Goal: Task Accomplishment & Management: Understand process/instructions

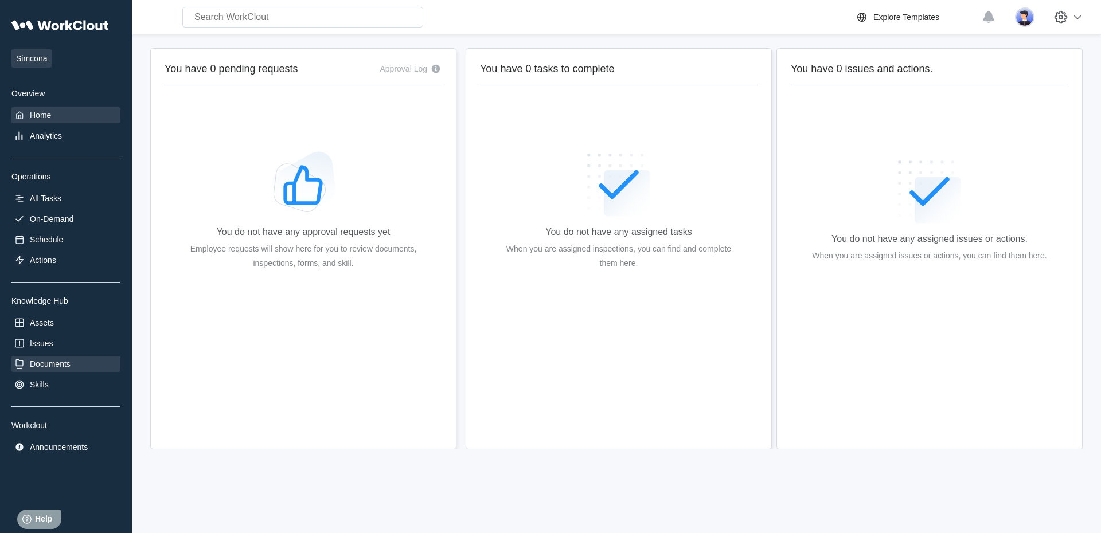
click at [71, 365] on div "Documents" at bounding box center [50, 364] width 41 height 9
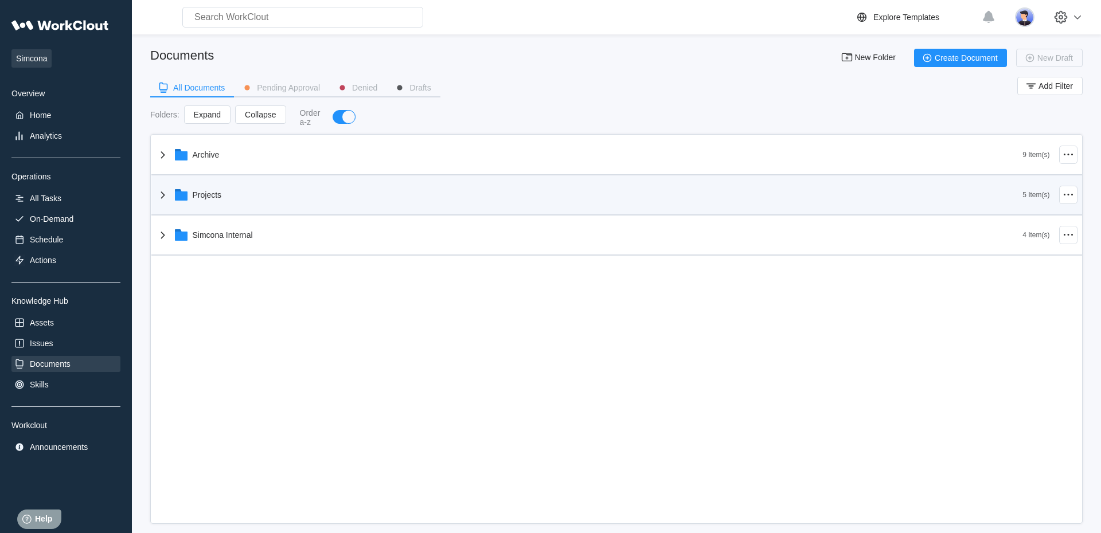
click at [202, 195] on div "Projects" at bounding box center [207, 194] width 29 height 9
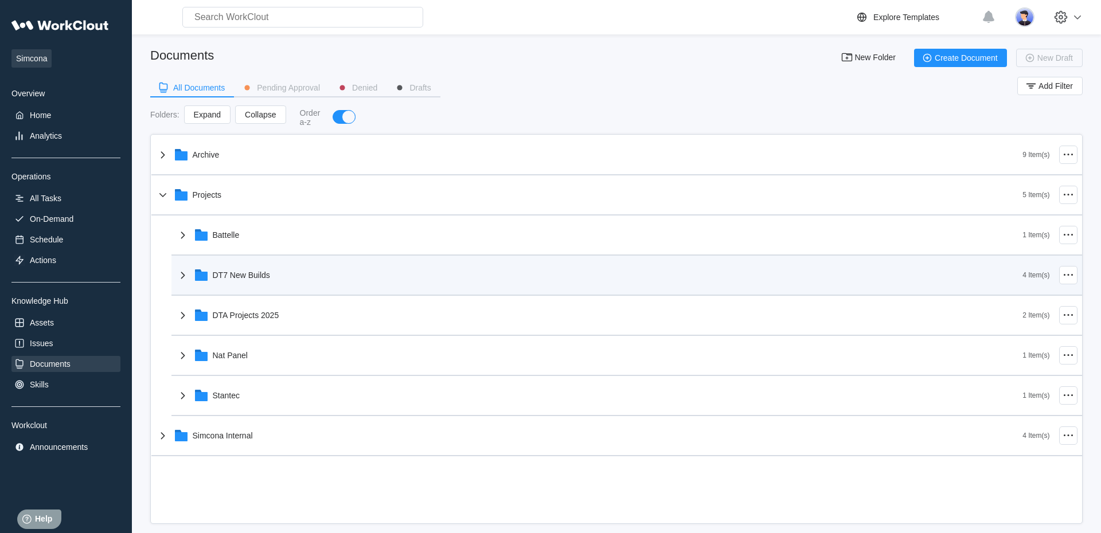
click at [264, 283] on div "DT7 New Builds" at bounding box center [599, 275] width 847 height 30
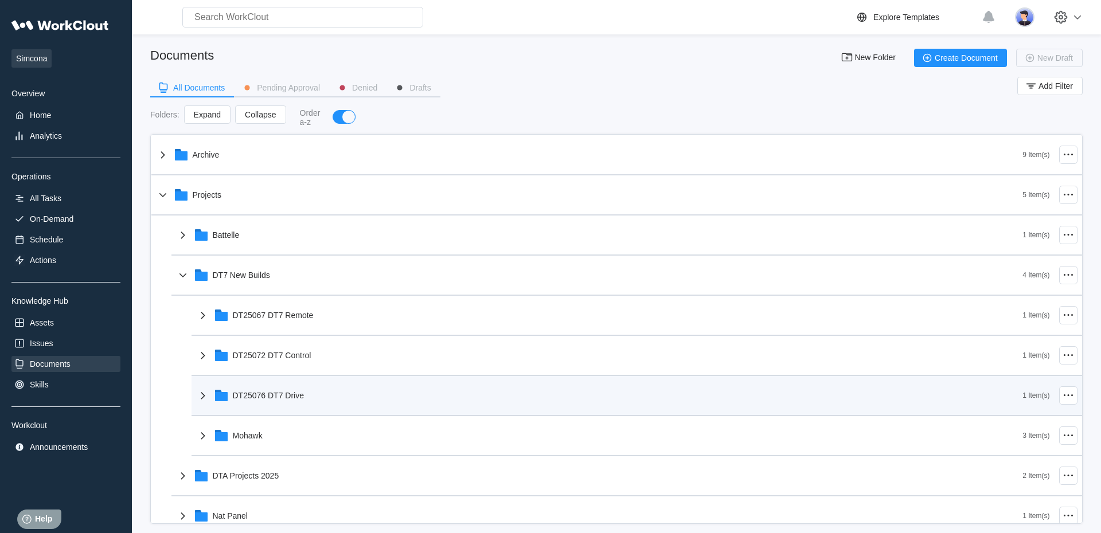
click at [297, 393] on div "DT25076 DT7 Drive" at bounding box center [269, 395] width 72 height 9
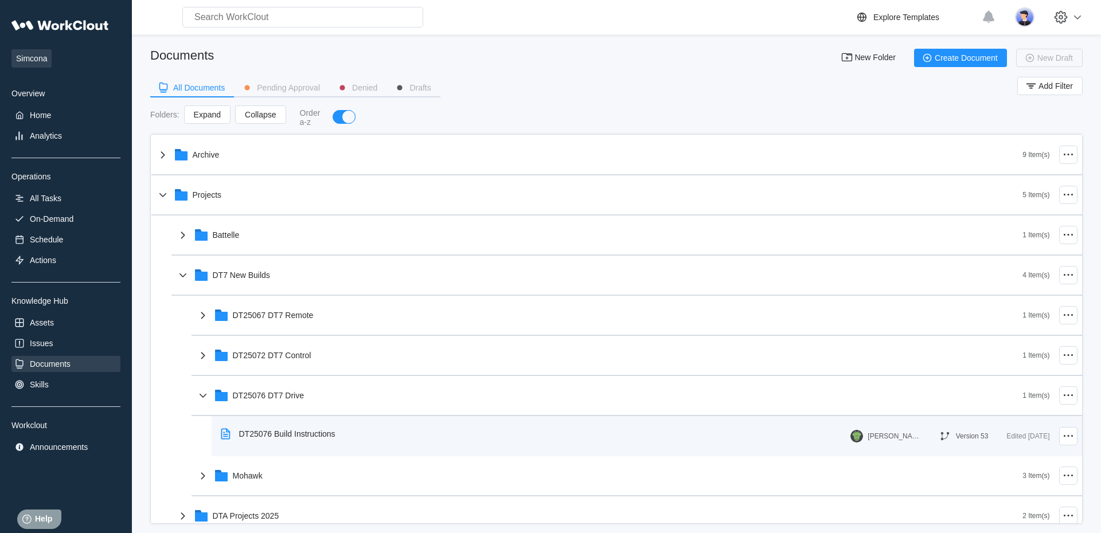
click at [297, 432] on div "DT25076 Build Instructions" at bounding box center [287, 434] width 96 height 9
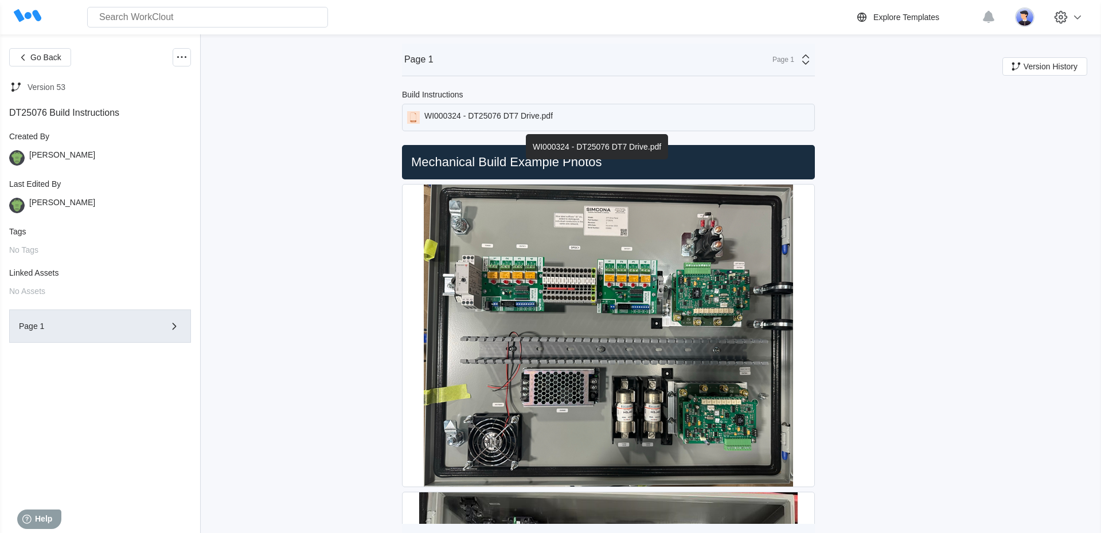
click at [482, 114] on div "WI000324 - DT25076 DT7 Drive.pdf" at bounding box center [488, 117] width 128 height 13
